Goal: Complete application form

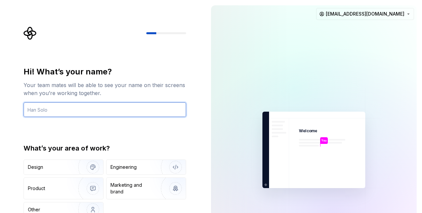
click at [131, 111] on input "text" at bounding box center [105, 109] width 162 height 15
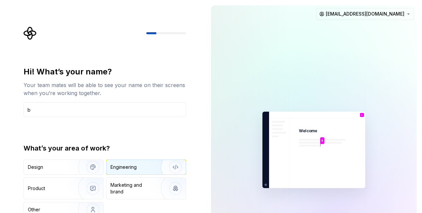
click at [139, 163] on div "Engineering" at bounding box center [136, 166] width 53 height 7
click at [123, 98] on div "Hi! What’s your name? Your team mates will be able to see your name on their sc…" at bounding box center [105, 91] width 162 height 50
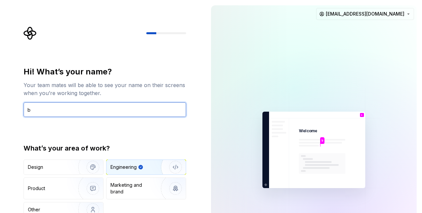
click at [117, 112] on input "b" at bounding box center [105, 109] width 162 height 15
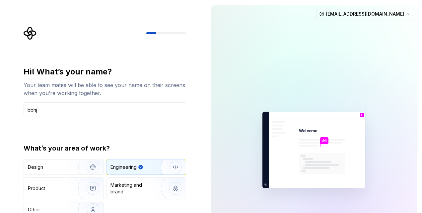
click at [149, 138] on div "Hi! What’s your name? Your team mates will be able to see your name on their sc…" at bounding box center [105, 141] width 162 height 151
click at [191, 113] on div "Hi! What’s your name? Your team mates will be able to see your name on their sc…" at bounding box center [107, 133] width 174 height 213
click at [145, 148] on div "What’s your area of work?" at bounding box center [105, 147] width 162 height 9
click at [137, 182] on div "Marketing and brand" at bounding box center [132, 187] width 45 height 13
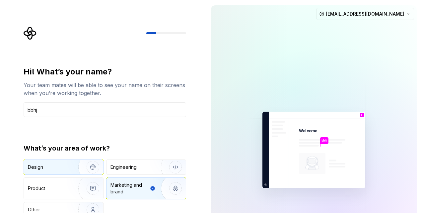
click at [94, 172] on img "button" at bounding box center [88, 167] width 42 height 44
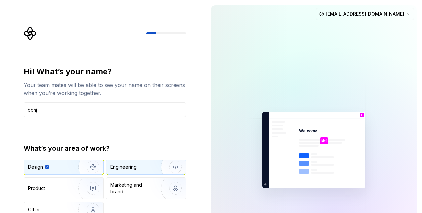
click at [134, 165] on div "Engineering" at bounding box center [123, 166] width 26 height 7
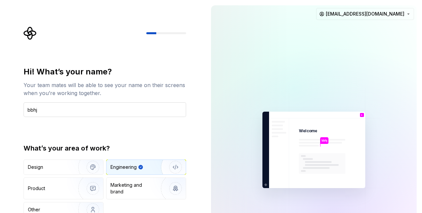
drag, startPoint x: 101, startPoint y: 123, endPoint x: 31, endPoint y: 107, distance: 71.4
click at [31, 107] on div "Hi! What’s your name? Your team mates will be able to see your name on their sc…" at bounding box center [105, 141] width 162 height 151
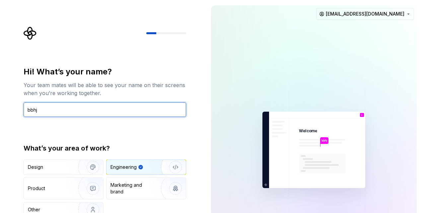
drag, startPoint x: 39, startPoint y: 108, endPoint x: 16, endPoint y: 109, distance: 23.6
click at [16, 109] on div "Hi! What’s your name? Your team mates will be able to see your name on their sc…" at bounding box center [103, 149] width 206 height 299
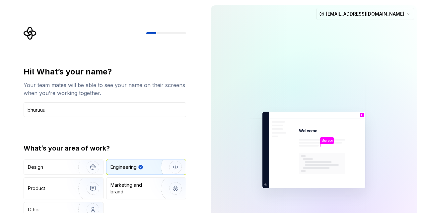
click at [132, 101] on div "Hi! What’s your name? Your team mates will be able to see your name on their sc…" at bounding box center [105, 91] width 162 height 50
click at [280, 154] on img at bounding box center [313, 150] width 149 height 174
click at [305, 139] on img at bounding box center [313, 150] width 149 height 174
click at [267, 53] on div at bounding box center [251, 149] width 80 height 288
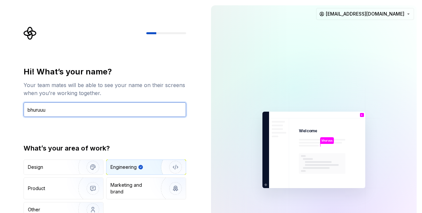
drag, startPoint x: 72, startPoint y: 107, endPoint x: 7, endPoint y: 110, distance: 65.7
click at [7, 110] on div "Hi! What’s your name? Your team mates will be able to see your name on their sc…" at bounding box center [103, 149] width 206 height 299
type input "aditya"
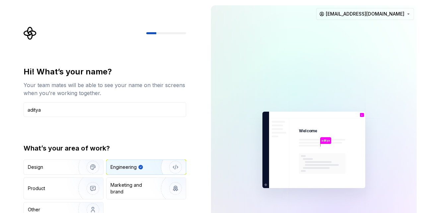
click at [73, 135] on div "Hi! What’s your name? Your team mates will be able to see your name on their sc…" at bounding box center [105, 141] width 162 height 151
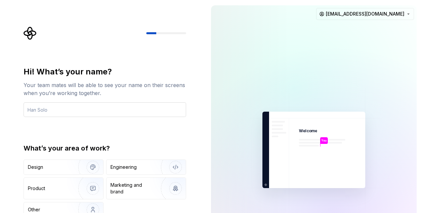
click at [138, 111] on input "text" at bounding box center [105, 109] width 162 height 15
type input "ds"
click at [139, 170] on div "Engineering" at bounding box center [136, 166] width 53 height 7
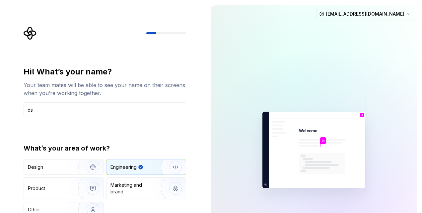
type button "Engineering"
click at [176, 95] on div "Your team mates will be able to see your name on their screens when you’re work…" at bounding box center [105, 89] width 162 height 16
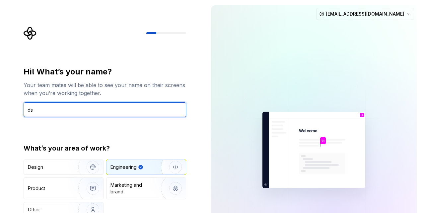
drag, startPoint x: 92, startPoint y: 107, endPoint x: 34, endPoint y: 103, distance: 57.5
click at [34, 103] on input "ds" at bounding box center [105, 109] width 162 height 15
drag, startPoint x: 43, startPoint y: 110, endPoint x: 23, endPoint y: 108, distance: 20.0
click at [23, 108] on div "Hi! What’s your name? Your team mates will be able to see your name on their sc…" at bounding box center [107, 133] width 174 height 213
type input "adutya"
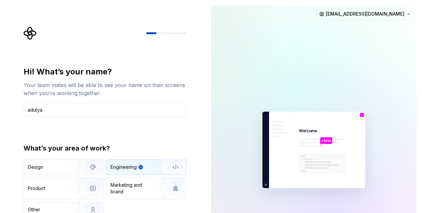
click at [221, 119] on div at bounding box center [251, 149] width 80 height 288
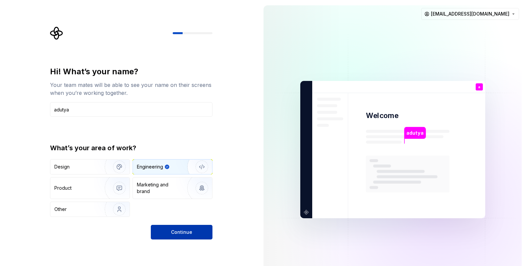
click at [202, 212] on button "Continue" at bounding box center [182, 232] width 62 height 15
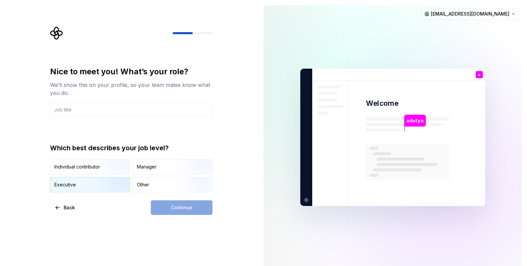
click at [101, 179] on img "button" at bounding box center [114, 193] width 42 height 44
click at [156, 108] on input "text" at bounding box center [131, 109] width 162 height 15
click at [181, 210] on span "Continue" at bounding box center [181, 207] width 21 height 7
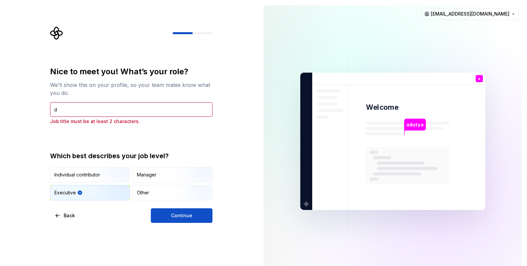
click at [120, 98] on div "Nice to meet you! What’s your role? We’ll show this on your profile, so your te…" at bounding box center [131, 95] width 162 height 58
click at [120, 112] on input "d" at bounding box center [131, 109] width 162 height 15
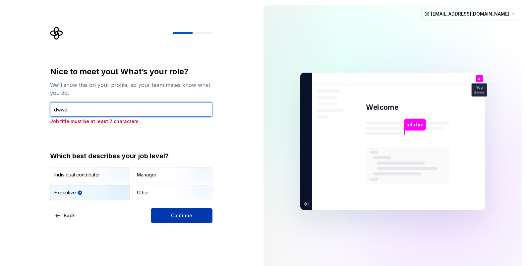
type input "dwwe"
click at [175, 208] on button "Continue" at bounding box center [182, 215] width 62 height 15
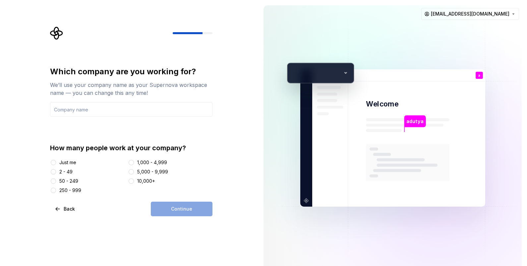
click at [65, 164] on div "Just me" at bounding box center [67, 162] width 17 height 7
click at [56, 164] on button "Just me" at bounding box center [53, 162] width 5 height 5
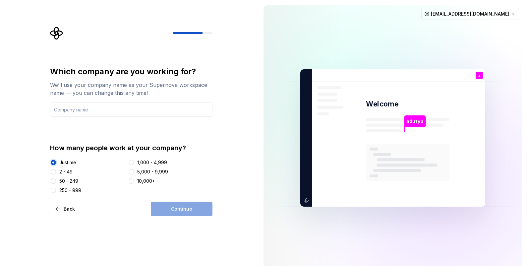
type button "Just me"
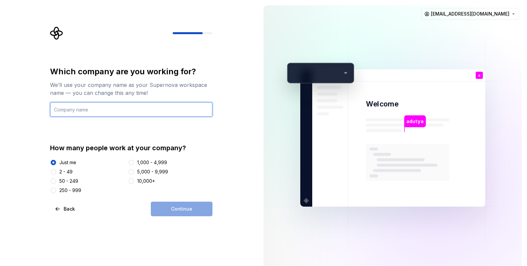
click at [144, 108] on input "text" at bounding box center [131, 109] width 162 height 15
type input "we"
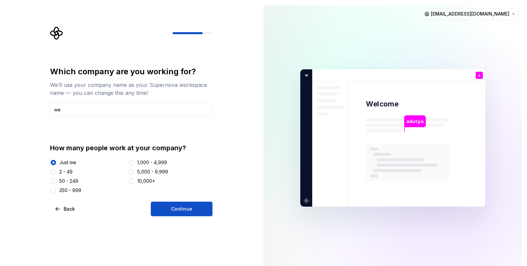
click at [187, 201] on div "Which company are you working for? We’ll use your company name as your Supernov…" at bounding box center [131, 141] width 162 height 150
click at [187, 204] on button "Continue" at bounding box center [182, 209] width 62 height 15
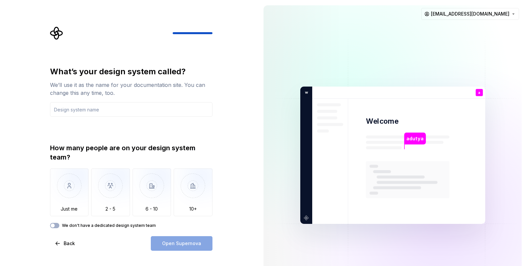
click at [159, 118] on div "What’s your design system called? We’ll use it as the name for your documentati…" at bounding box center [131, 147] width 162 height 162
click at [86, 107] on input "text" at bounding box center [131, 109] width 162 height 15
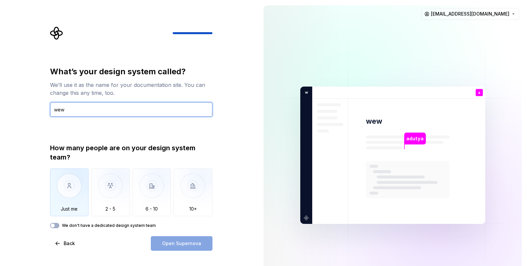
type input "wew"
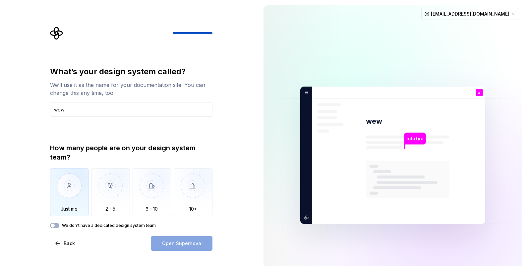
click at [69, 191] on img "button" at bounding box center [69, 190] width 39 height 44
click at [164, 212] on span "Open Supernova" at bounding box center [181, 243] width 39 height 7
